Goal: Transaction & Acquisition: Purchase product/service

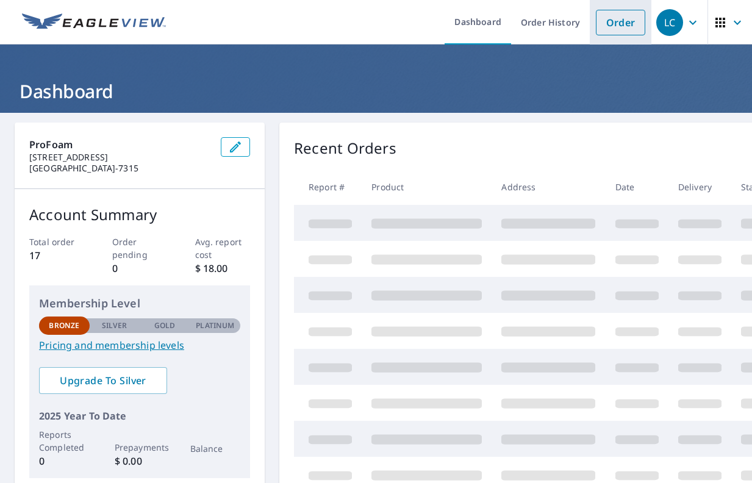
click at [625, 24] on link "Order" at bounding box center [620, 23] width 49 height 26
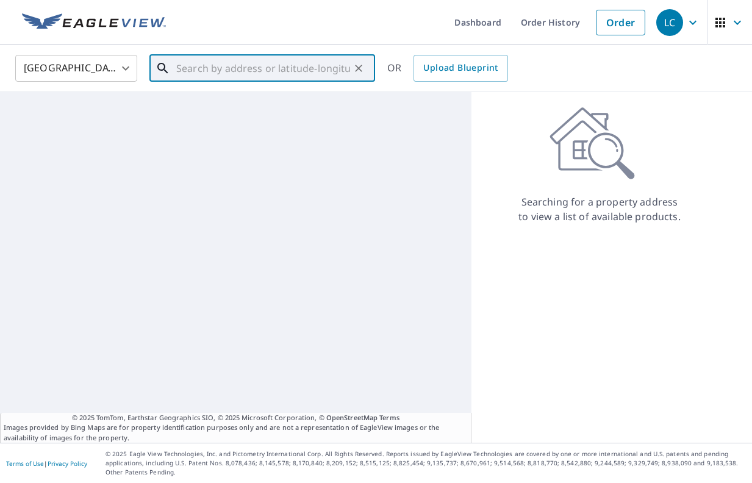
click at [316, 65] on input "text" at bounding box center [263, 68] width 174 height 34
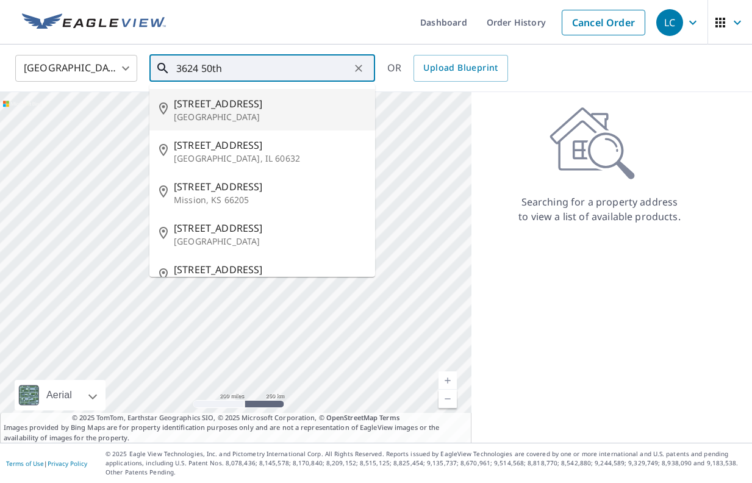
click at [277, 106] on span "3624 50th St" at bounding box center [269, 103] width 191 height 15
type input "3624 50th St Lubbock, TX 79413"
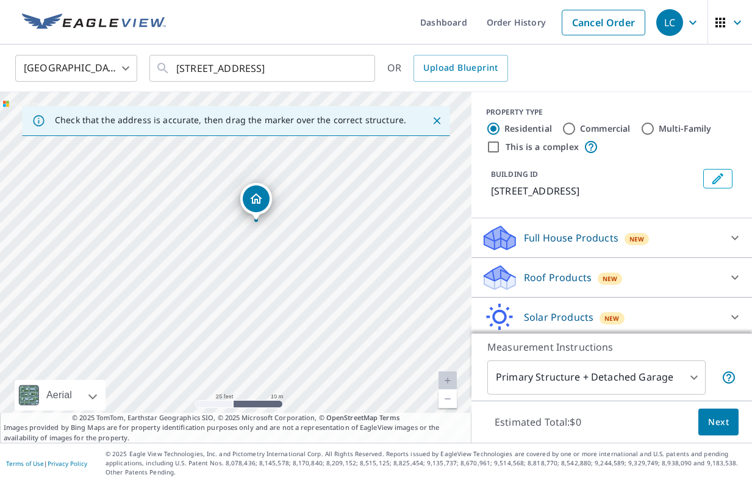
drag, startPoint x: 337, startPoint y: 291, endPoint x: 335, endPoint y: 258, distance: 33.6
click at [335, 258] on div "3624 50th St Lubbock, TX 79413" at bounding box center [235, 267] width 471 height 351
click at [304, 281] on div "3624 50th St Lubbock, TX 79413" at bounding box center [235, 267] width 471 height 351
click at [567, 129] on input "Commercial" at bounding box center [569, 128] width 15 height 15
radio input "true"
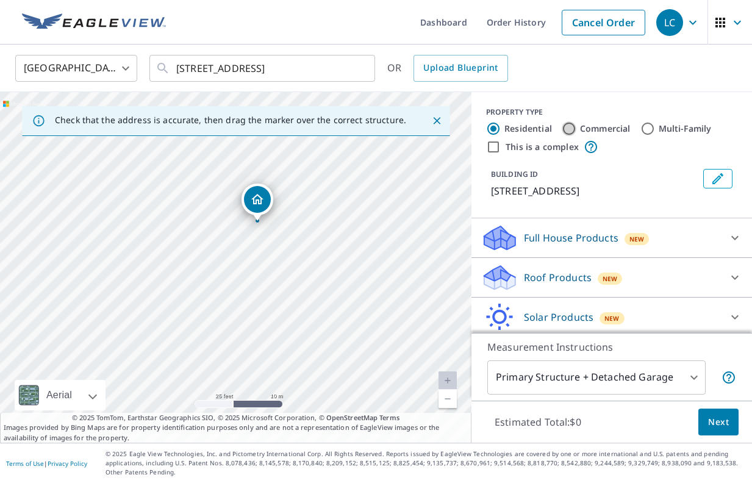
type input "4"
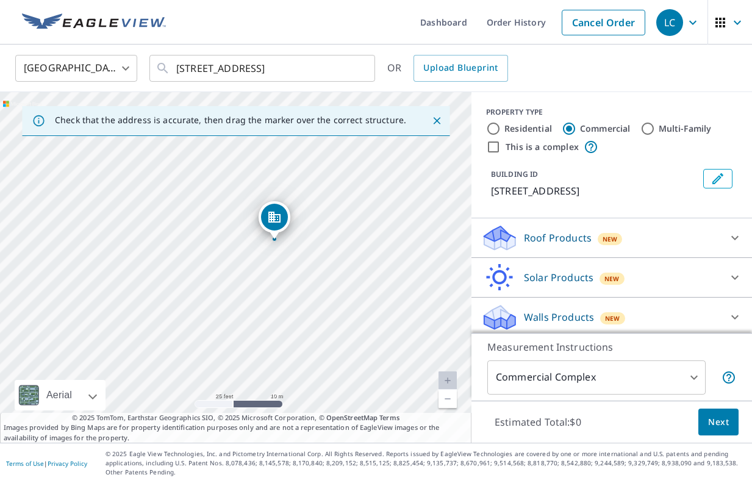
drag, startPoint x: 277, startPoint y: 282, endPoint x: 314, endPoint y: 256, distance: 45.5
click at [315, 256] on div "3624 50th St Lubbock, TX 79413" at bounding box center [235, 267] width 471 height 351
